Goal: Task Accomplishment & Management: Use online tool/utility

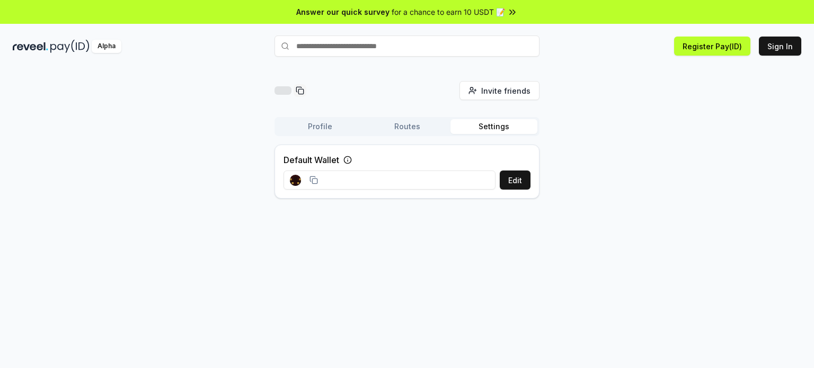
click at [365, 181] on input at bounding box center [390, 180] width 212 height 19
click at [372, 180] on input at bounding box center [390, 180] width 212 height 19
click at [318, 178] on div at bounding box center [304, 181] width 41 height 24
click at [316, 180] on icon at bounding box center [314, 180] width 8 height 8
click at [408, 130] on button "Routes" at bounding box center [407, 126] width 87 height 15
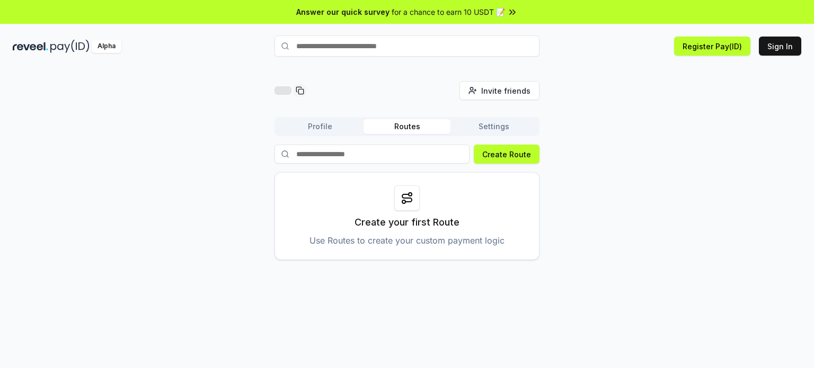
click at [328, 128] on button "Profile" at bounding box center [320, 126] width 87 height 15
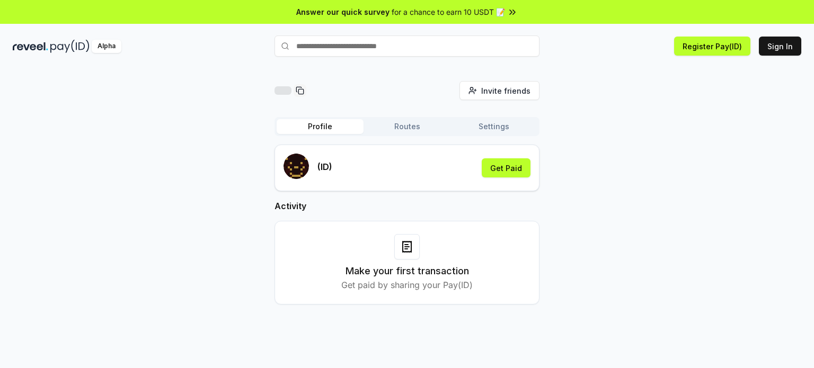
click at [390, 128] on button "Routes" at bounding box center [407, 126] width 87 height 15
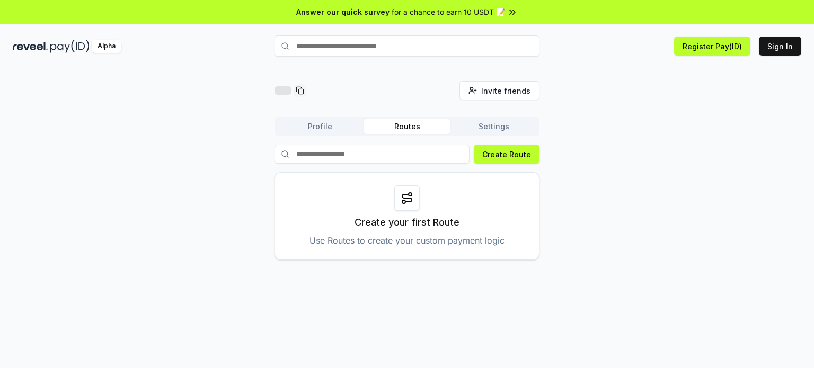
click at [390, 154] on input at bounding box center [372, 154] width 195 height 19
click at [513, 155] on button "Create Route" at bounding box center [507, 154] width 66 height 19
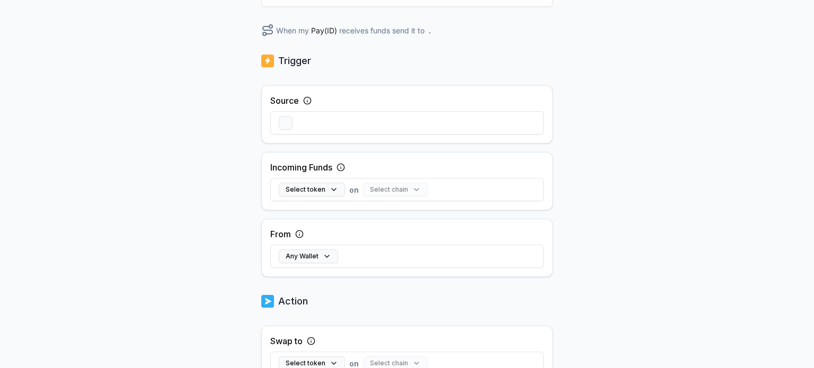
scroll to position [212, 0]
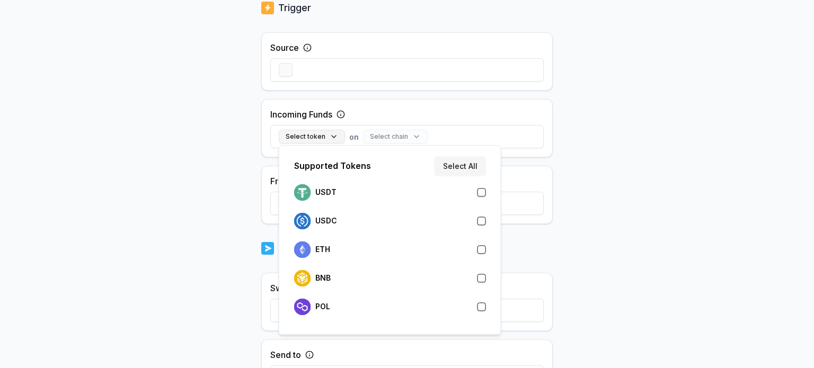
click at [333, 136] on button "Select token" at bounding box center [312, 137] width 66 height 14
click at [333, 137] on button "Select token" at bounding box center [312, 137] width 66 height 14
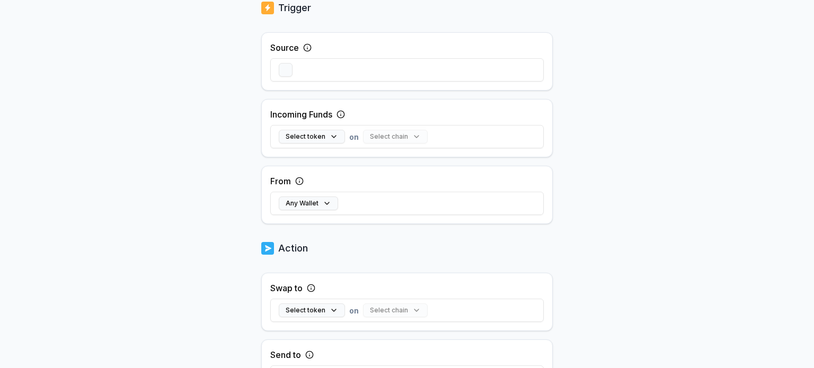
click at [409, 135] on div "Select chain" at bounding box center [395, 137] width 65 height 14
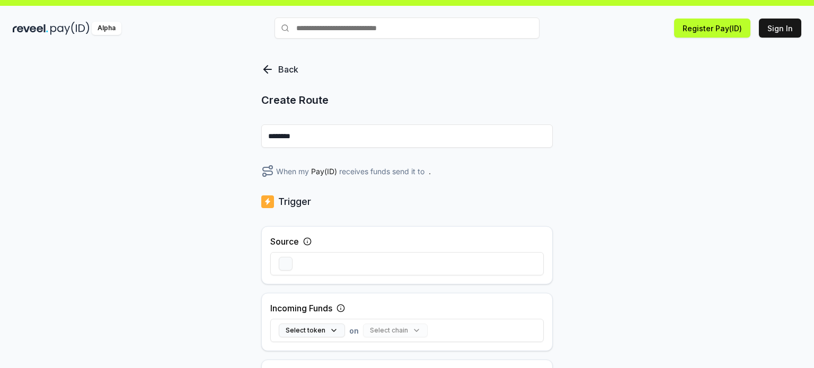
scroll to position [0, 0]
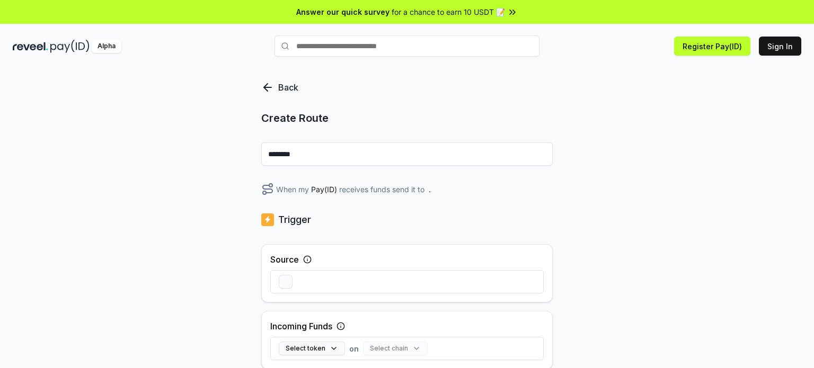
click at [270, 89] on icon at bounding box center [267, 87] width 13 height 13
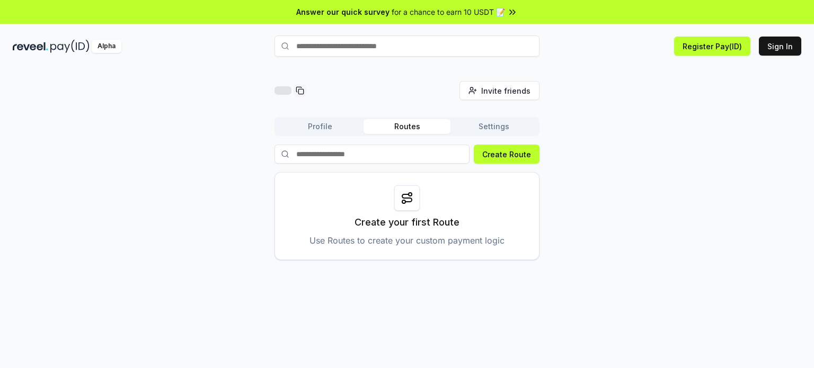
click at [328, 127] on button "Profile" at bounding box center [320, 126] width 87 height 15
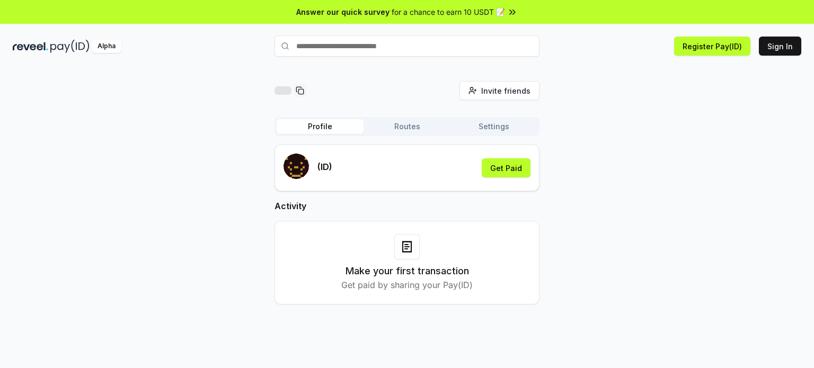
click at [411, 126] on button "Routes" at bounding box center [407, 126] width 87 height 15
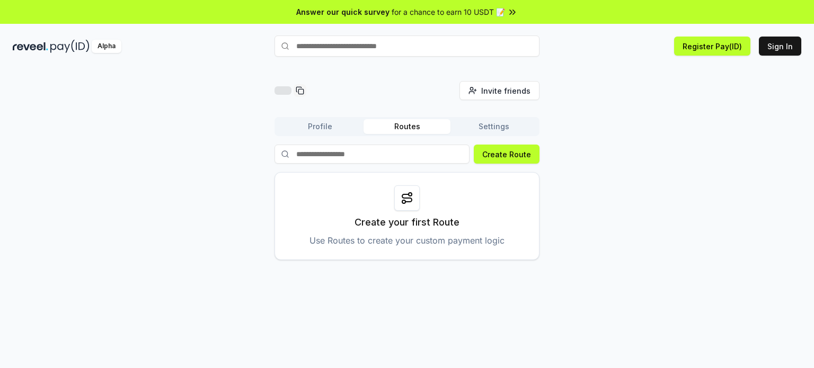
click at [498, 131] on button "Settings" at bounding box center [494, 126] width 87 height 15
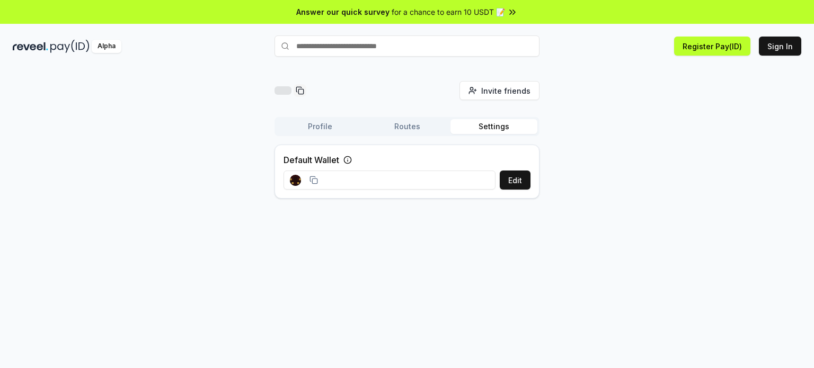
click at [403, 127] on button "Routes" at bounding box center [407, 126] width 87 height 15
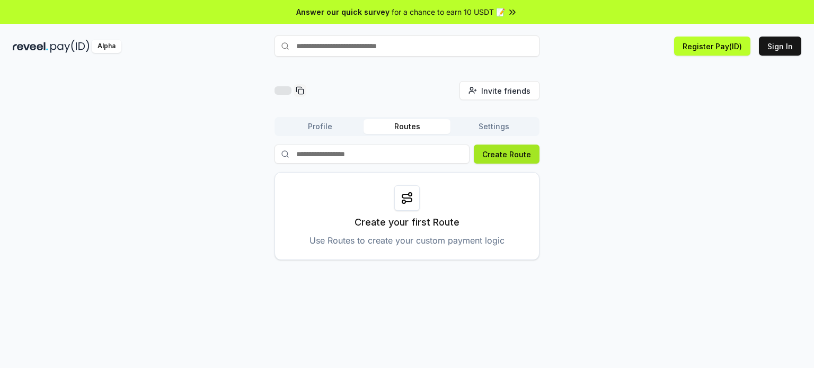
click at [503, 155] on button "Create Route" at bounding box center [507, 154] width 66 height 19
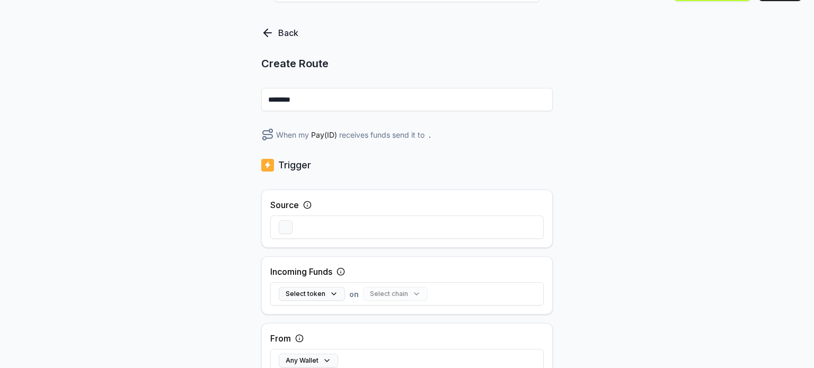
scroll to position [106, 0]
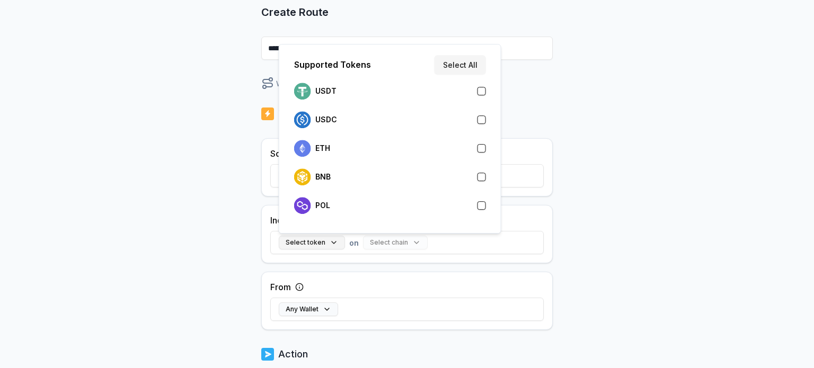
click at [336, 241] on button "Select token" at bounding box center [312, 243] width 66 height 14
click at [334, 176] on div "BNB" at bounding box center [390, 177] width 192 height 17
drag, startPoint x: 467, startPoint y: 61, endPoint x: 476, endPoint y: 65, distance: 10.2
click at [467, 61] on button "Select All" at bounding box center [460, 64] width 51 height 19
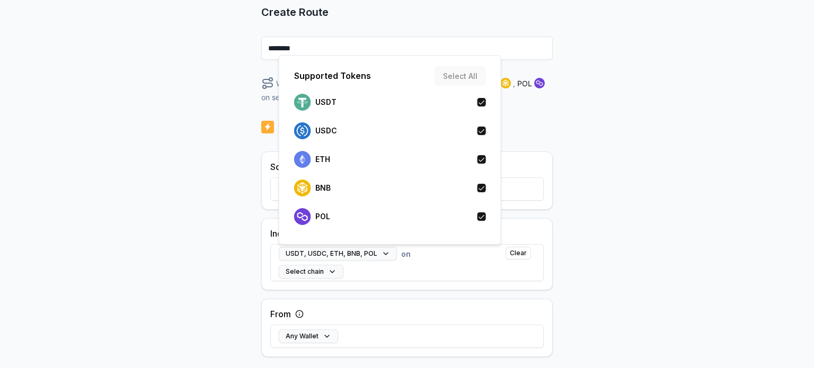
click at [617, 204] on div "Back Create Route ******** When my Pay(ID) receives USDT , USDC , ETH , BNB , P…" at bounding box center [407, 123] width 814 height 339
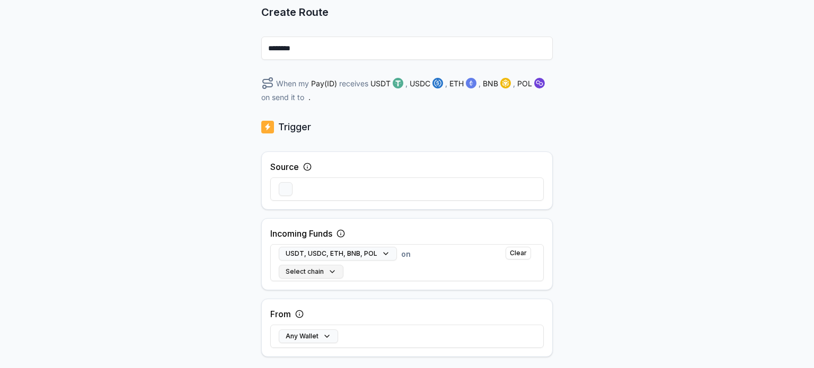
click at [331, 274] on button "Select chain" at bounding box center [311, 272] width 65 height 14
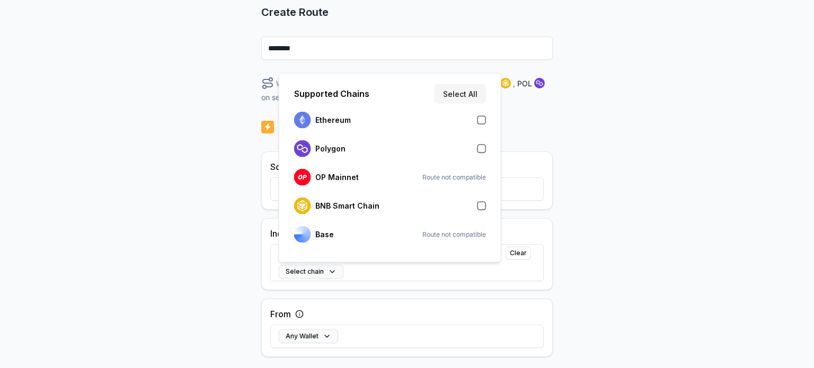
click at [485, 206] on button "button" at bounding box center [482, 206] width 8 height 8
click at [626, 254] on div "Back Create Route ******** When my Pay(ID) receives USDT , USDC , ETH , BNB , P…" at bounding box center [407, 123] width 814 height 339
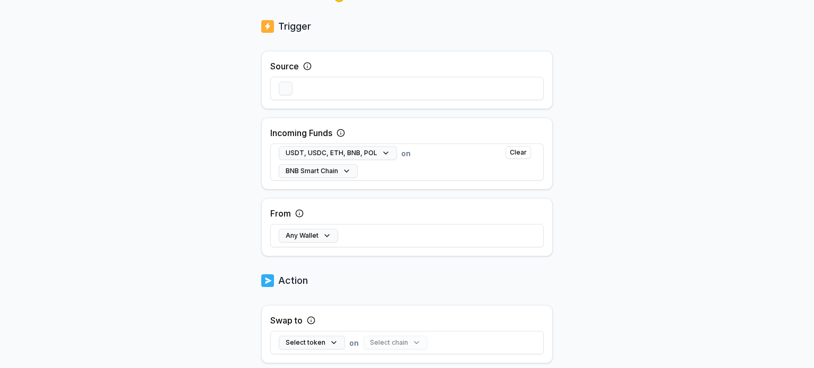
scroll to position [212, 0]
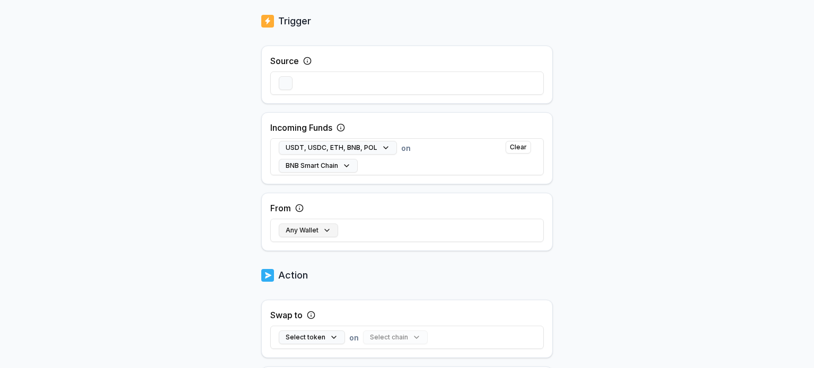
click at [327, 232] on button "Any Wallet" at bounding box center [308, 231] width 59 height 14
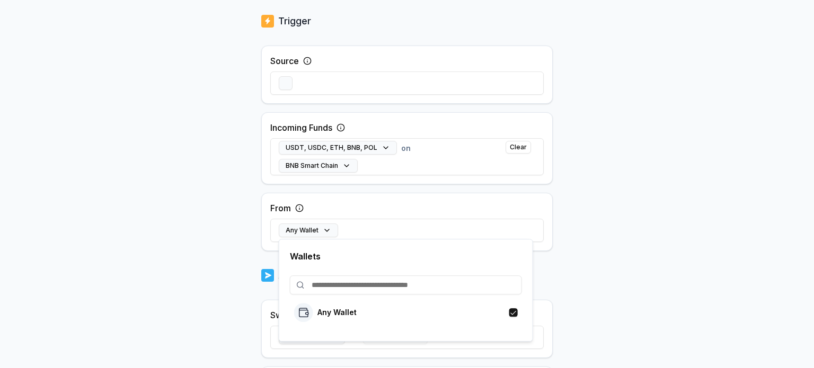
click at [362, 287] on input at bounding box center [406, 285] width 232 height 19
click at [368, 284] on input at bounding box center [406, 285] width 232 height 19
paste input "**********"
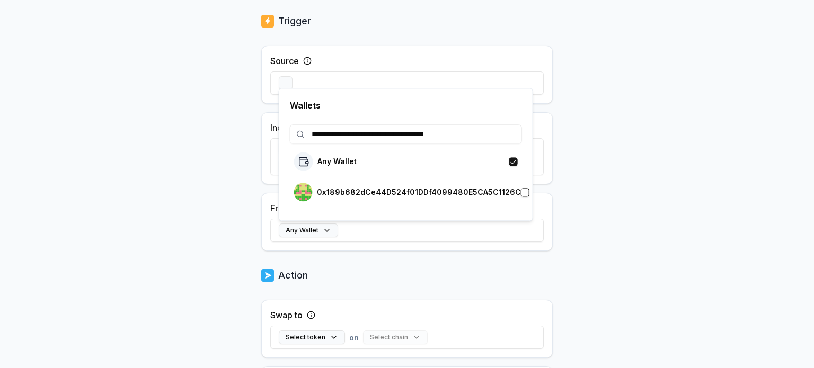
type input "**********"
click at [403, 275] on div "Action" at bounding box center [407, 275] width 292 height 15
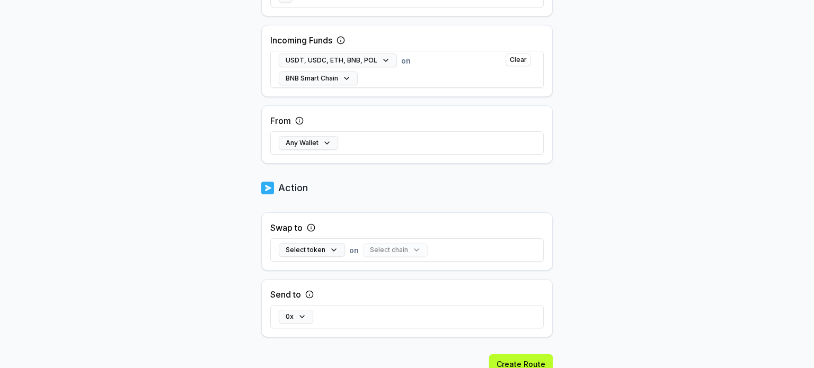
scroll to position [318, 0]
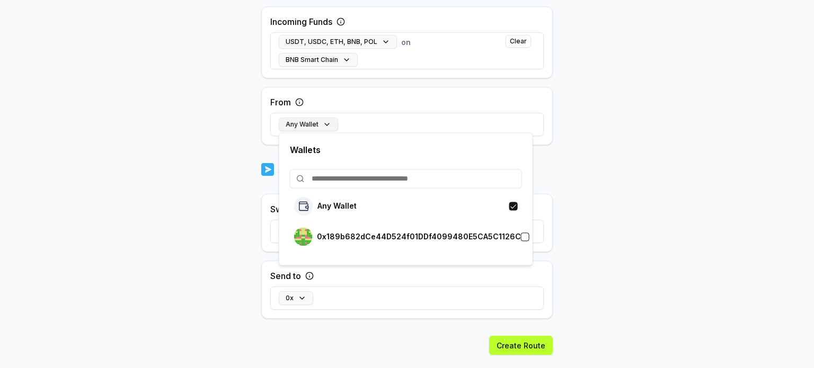
click at [323, 127] on button "Any Wallet" at bounding box center [308, 125] width 59 height 14
click at [521, 236] on button "button" at bounding box center [525, 237] width 8 height 8
click at [584, 235] on body "Answer our quick survey for a chance to earn 10 USDT 📝 Alpha Register Pay(ID) S…" at bounding box center [407, 184] width 814 height 368
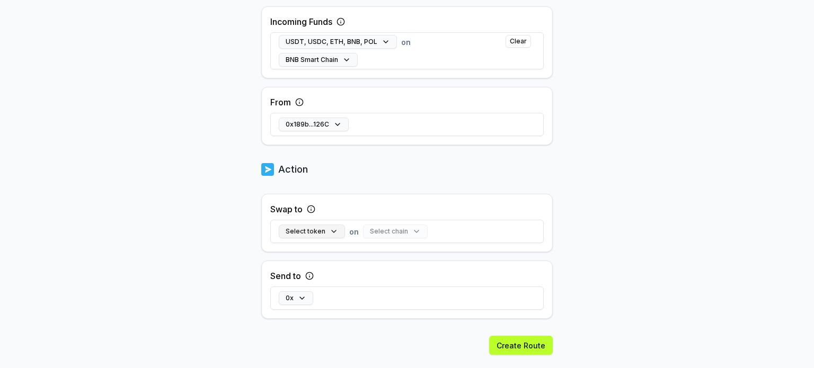
click at [331, 230] on button "Select token" at bounding box center [312, 232] width 66 height 14
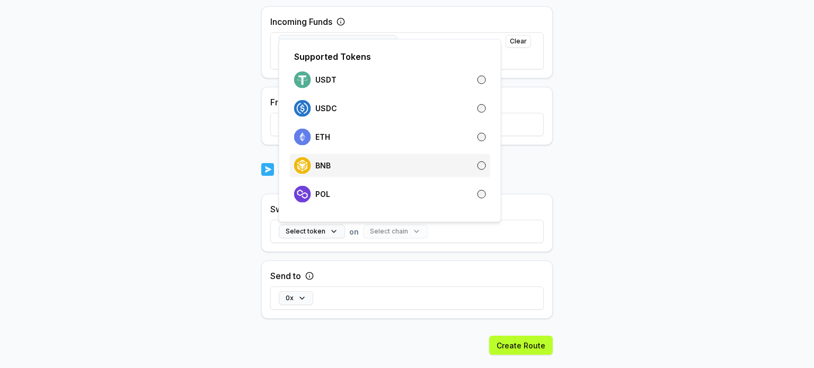
click at [347, 168] on div "BNB" at bounding box center [390, 165] width 192 height 17
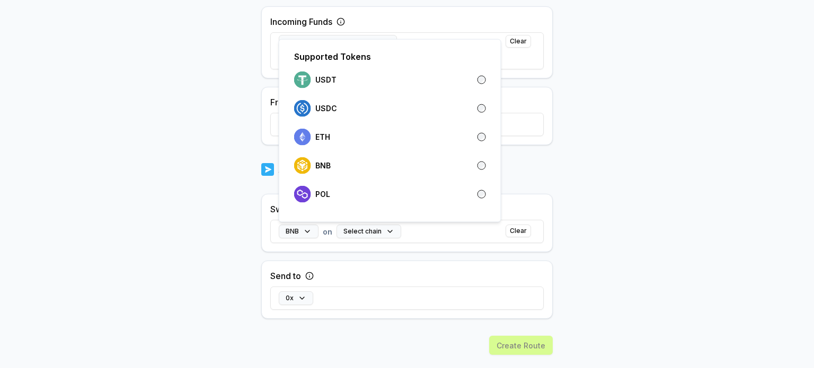
click at [646, 187] on body "Answer our quick survey for a chance to earn 10 USDT 📝 Alpha Register Pay(ID) S…" at bounding box center [407, 184] width 814 height 368
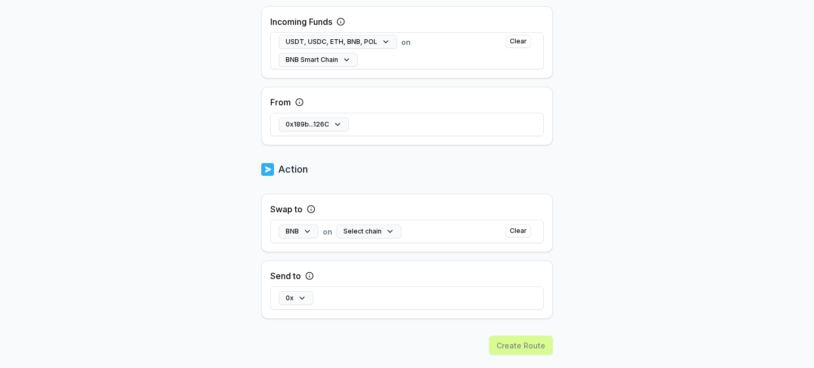
scroll to position [341, 0]
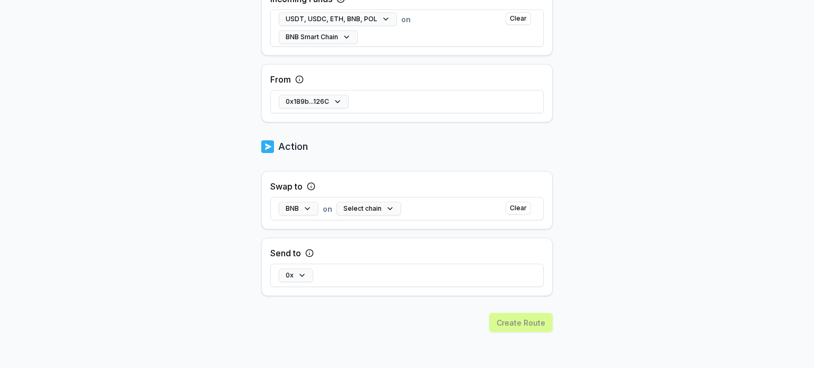
click at [346, 270] on div "0x" at bounding box center [407, 275] width 274 height 31
click at [301, 275] on button "0x" at bounding box center [296, 276] width 34 height 14
click at [368, 212] on input at bounding box center [406, 209] width 232 height 19
click at [652, 248] on body "Answer our quick survey for a chance to earn 10 USDT 📝 Alpha Register Pay(ID) S…" at bounding box center [407, 184] width 814 height 368
click at [301, 274] on button "0x" at bounding box center [296, 276] width 34 height 14
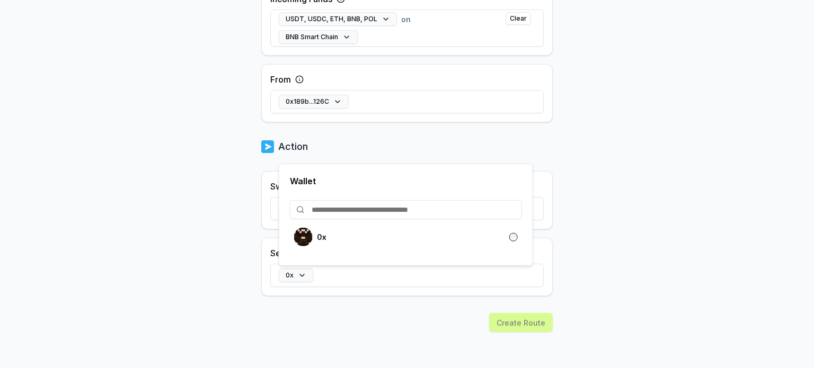
click at [333, 209] on input at bounding box center [406, 209] width 232 height 19
paste input "**********"
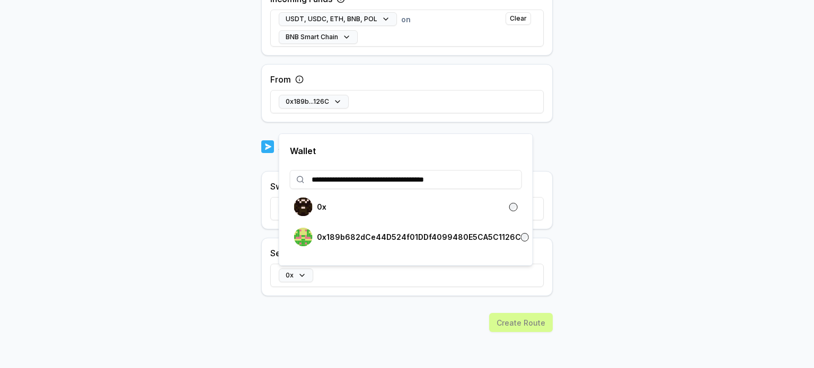
type input "**********"
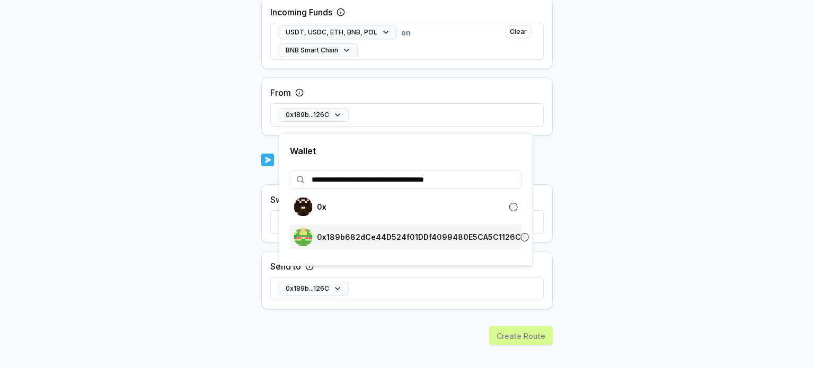
scroll to position [354, 0]
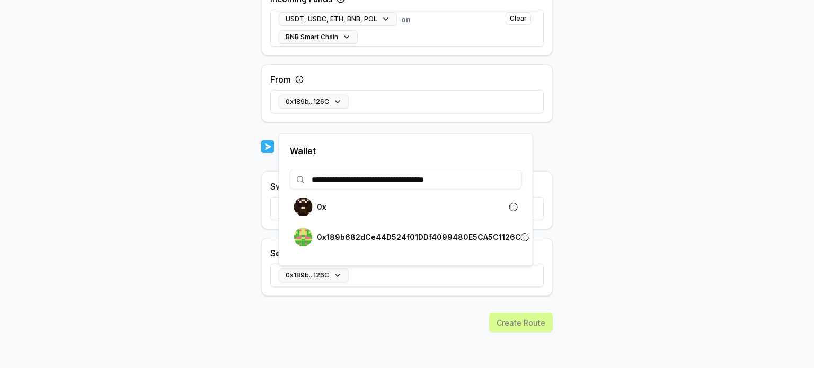
click at [598, 293] on body "**********" at bounding box center [407, 184] width 814 height 368
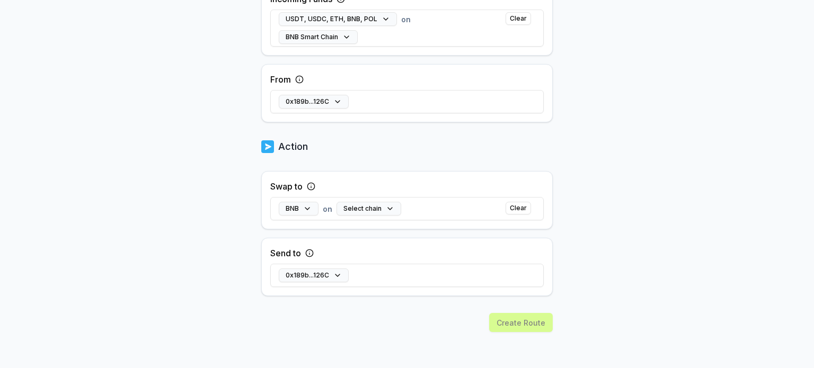
click at [532, 329] on div "Create Route" at bounding box center [407, 341] width 292 height 56
click at [381, 207] on button "Select chain" at bounding box center [369, 209] width 65 height 14
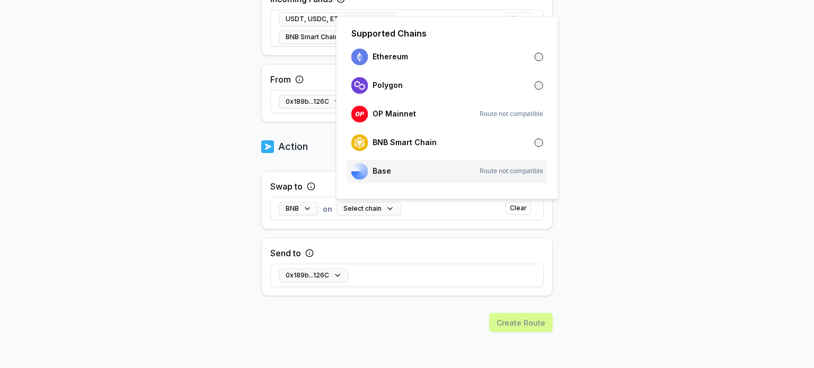
click at [463, 168] on div "Base Route not compatible" at bounding box center [448, 171] width 192 height 17
click at [507, 142] on div "BNB Smart Chain" at bounding box center [448, 142] width 192 height 17
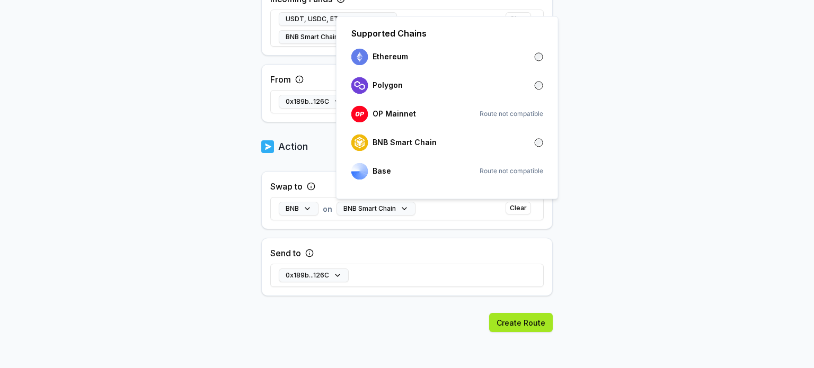
click at [521, 327] on button "Create Route" at bounding box center [521, 322] width 64 height 19
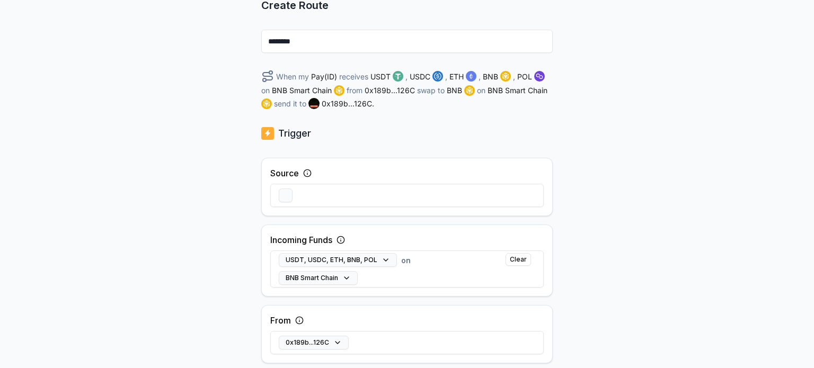
scroll to position [36, 0]
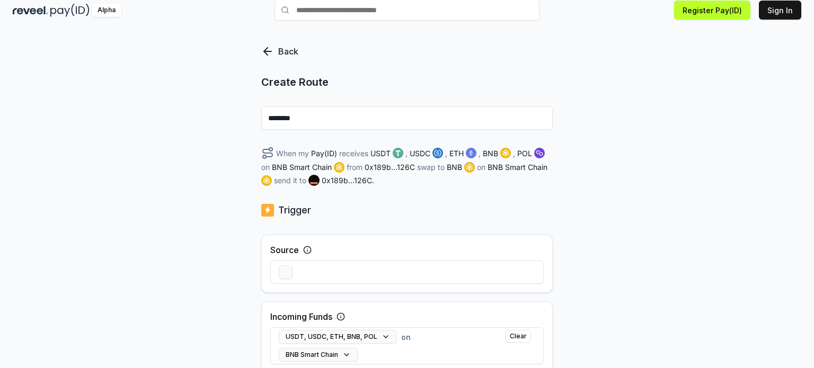
click at [424, 113] on input "********" at bounding box center [407, 118] width 292 height 23
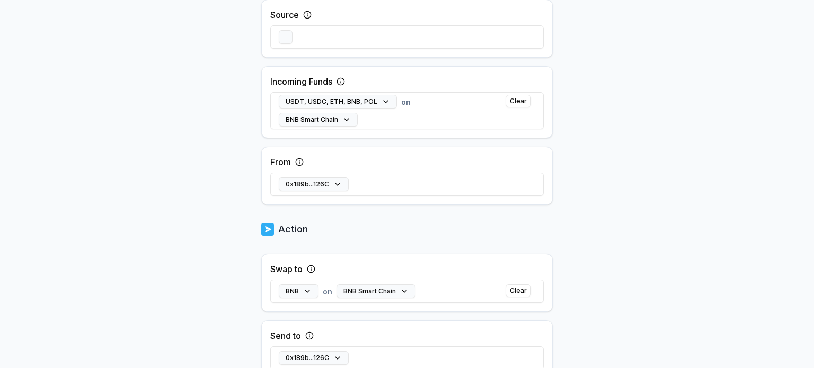
scroll to position [354, 0]
